Goal: Check status: Check status

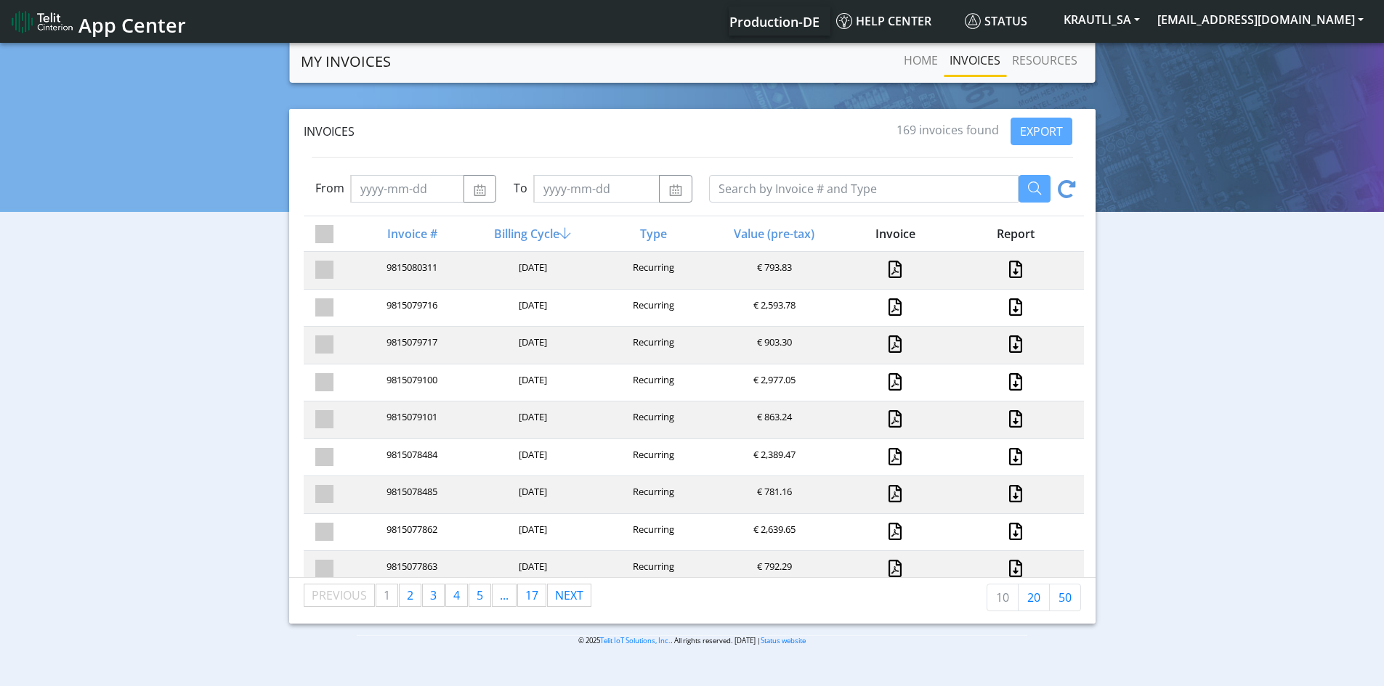
click at [1280, 415] on div "Invoices 169 invoices found EXPORT From To Invoice # Billing Cycle Type Value (…" at bounding box center [692, 366] width 1362 height 515
